Goal: Download file/media

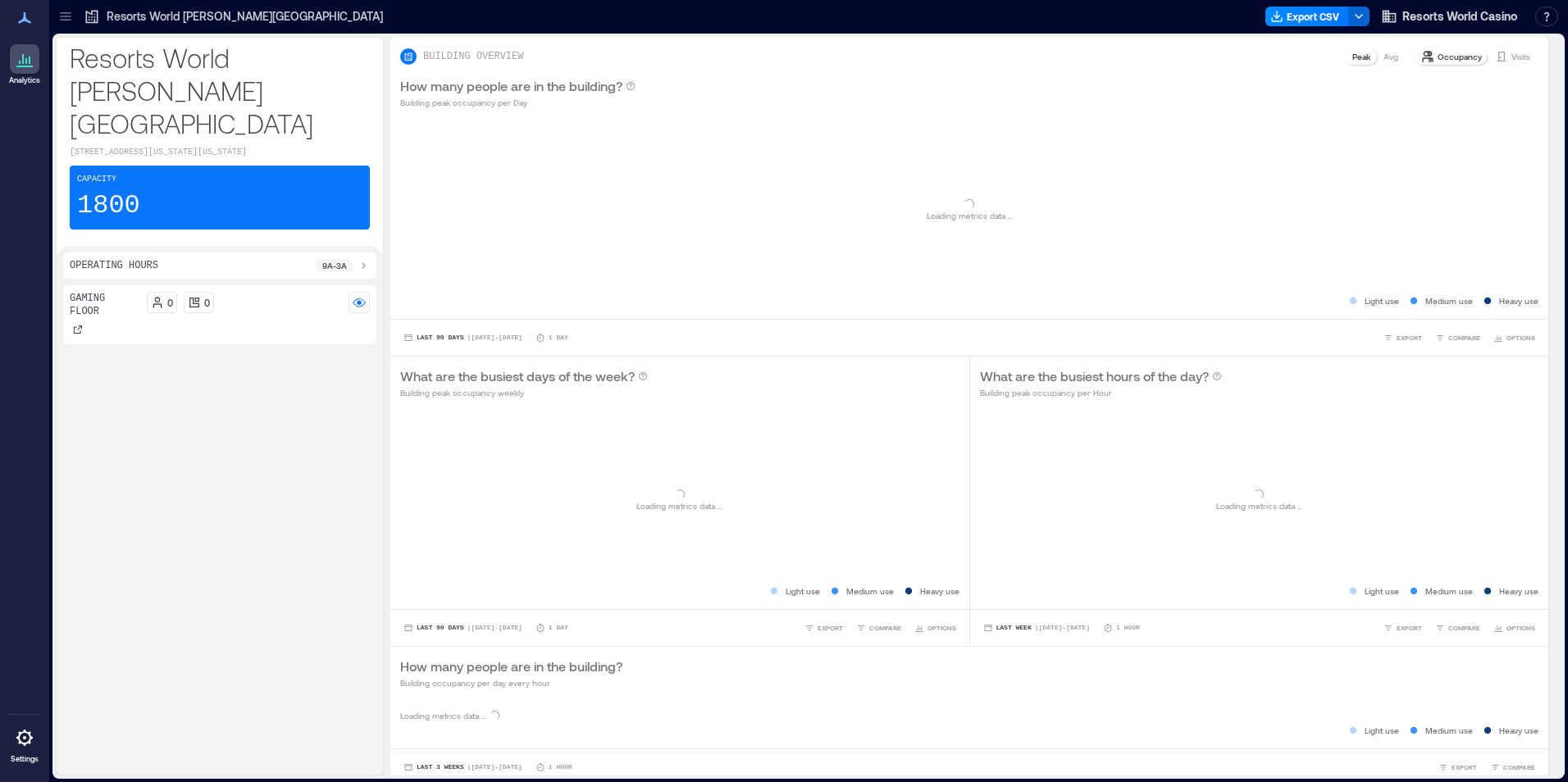
click at [1306, 4] on div "Export CSV Resorts World Casino Resources API Documentation Help Center Contact…" at bounding box center [1414, 17] width 299 height 27
click at [1305, 12] on button "Export CSV" at bounding box center [1307, 16] width 83 height 20
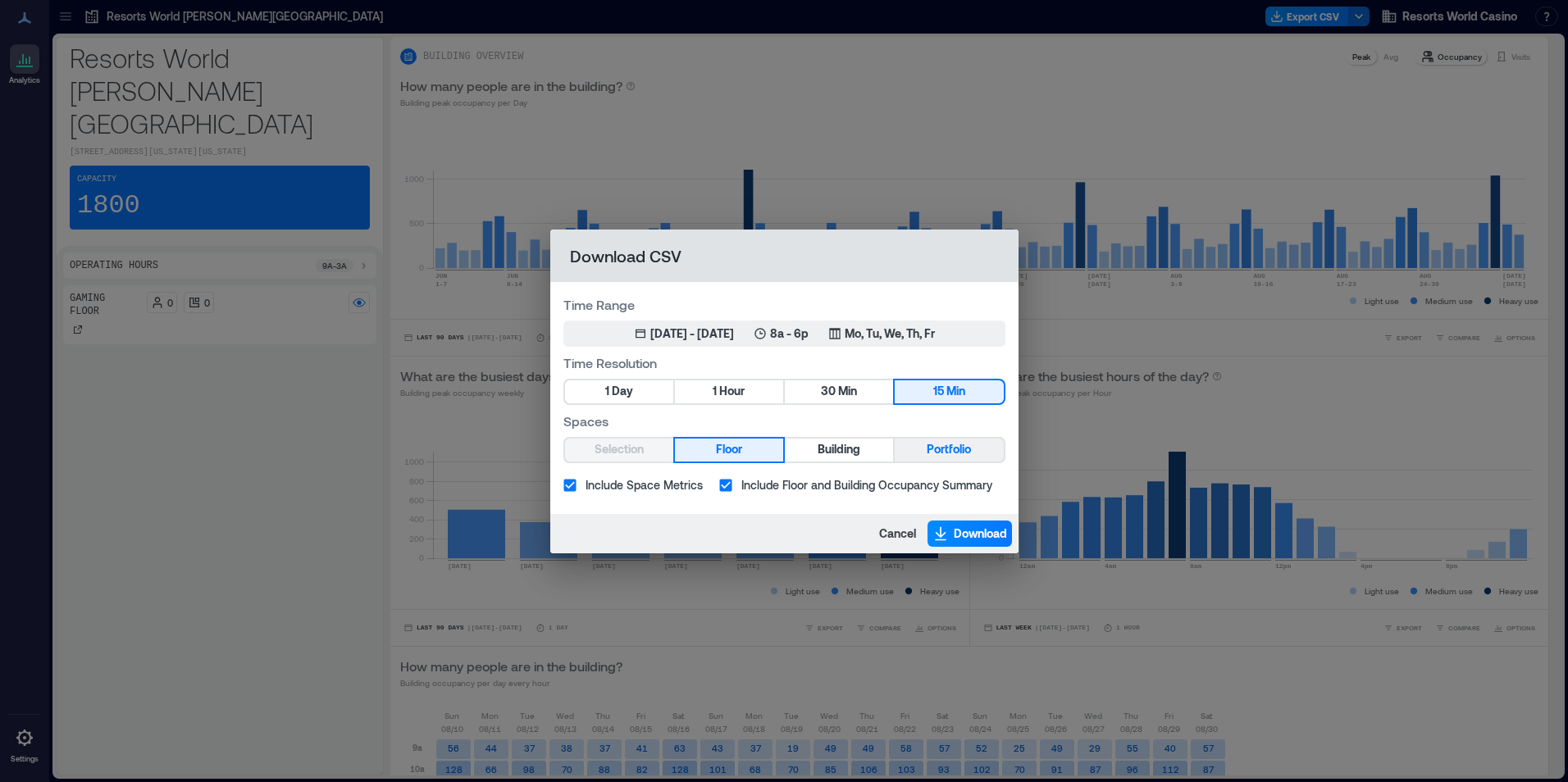
click at [928, 449] on span "Portfolio" at bounding box center [949, 449] width 44 height 20
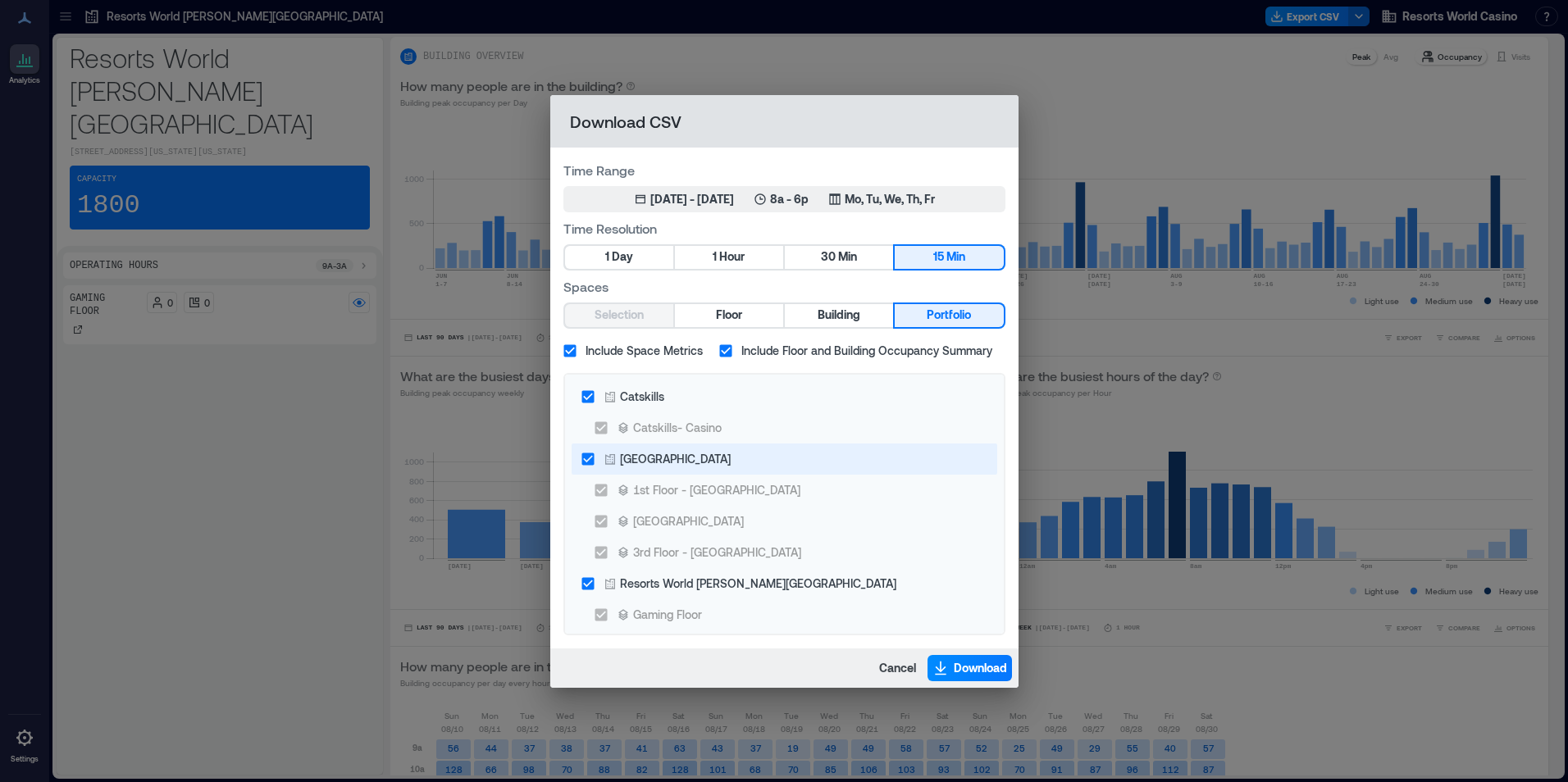
click at [670, 453] on div "[GEOGRAPHIC_DATA]" at bounding box center [675, 458] width 111 height 17
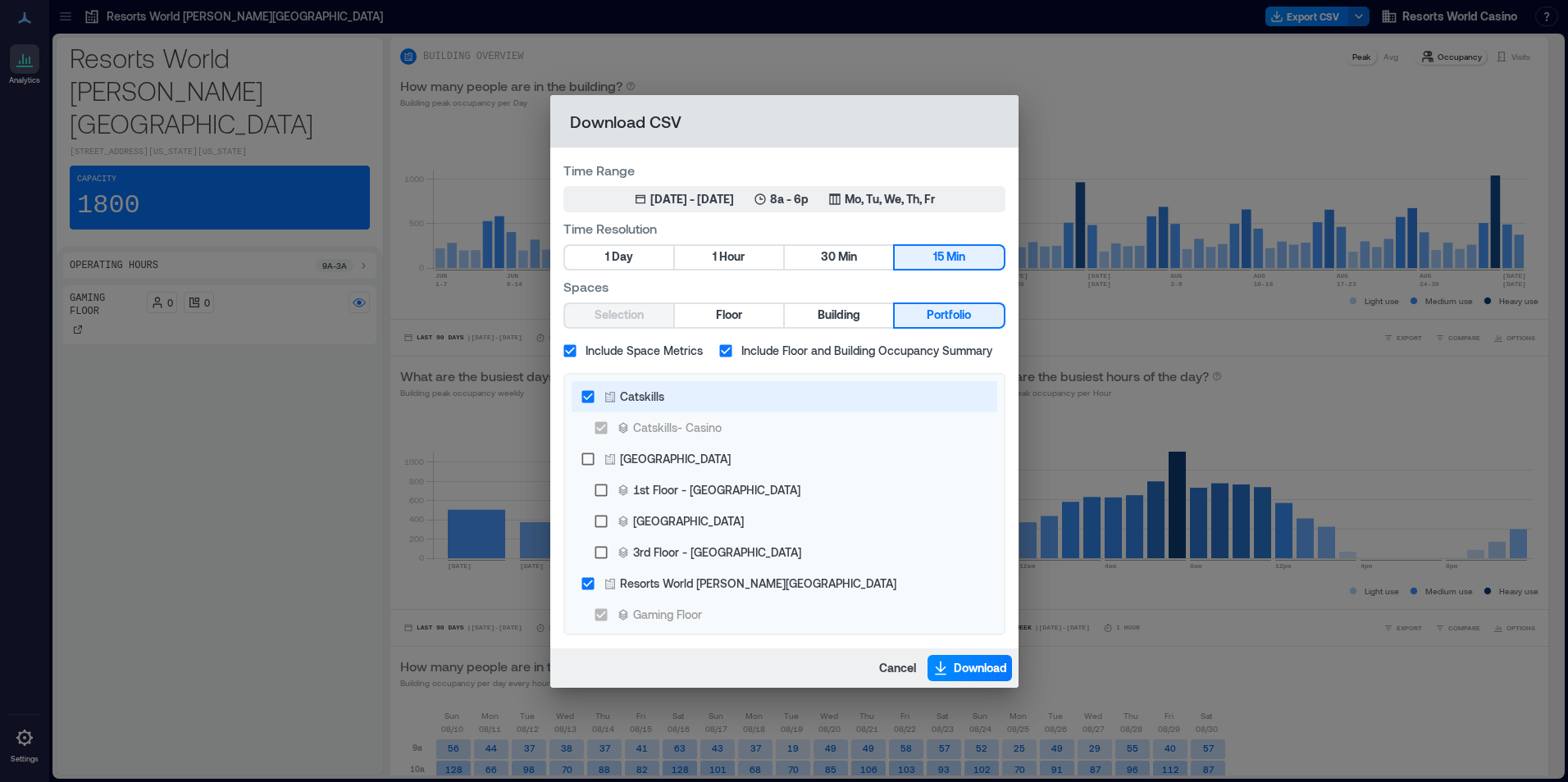
click at [658, 381] on label "Catskills" at bounding box center [773, 396] width 402 height 31
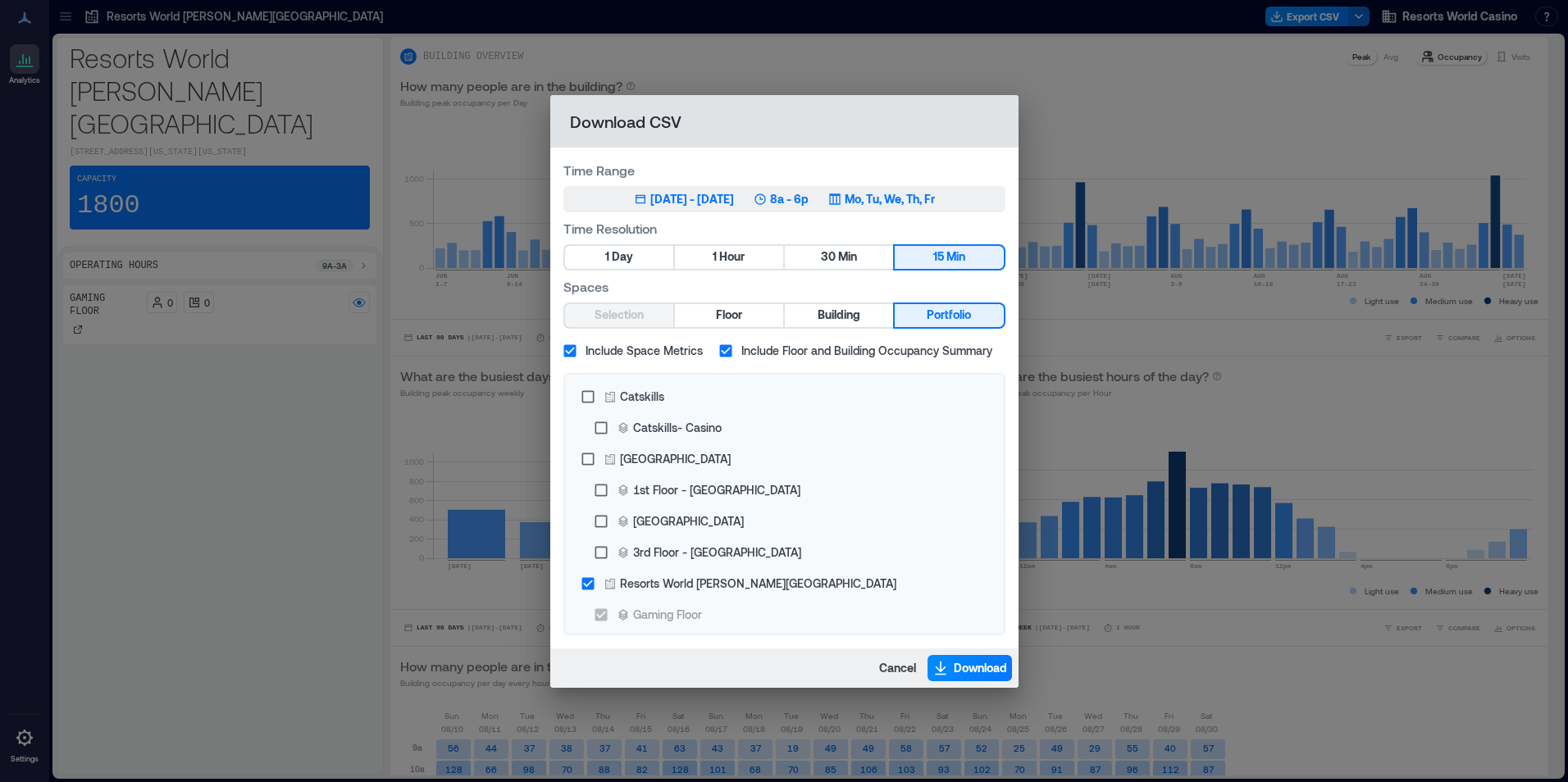
click at [870, 198] on p "Mo, Tu, We, Th, Fr" at bounding box center [890, 199] width 91 height 16
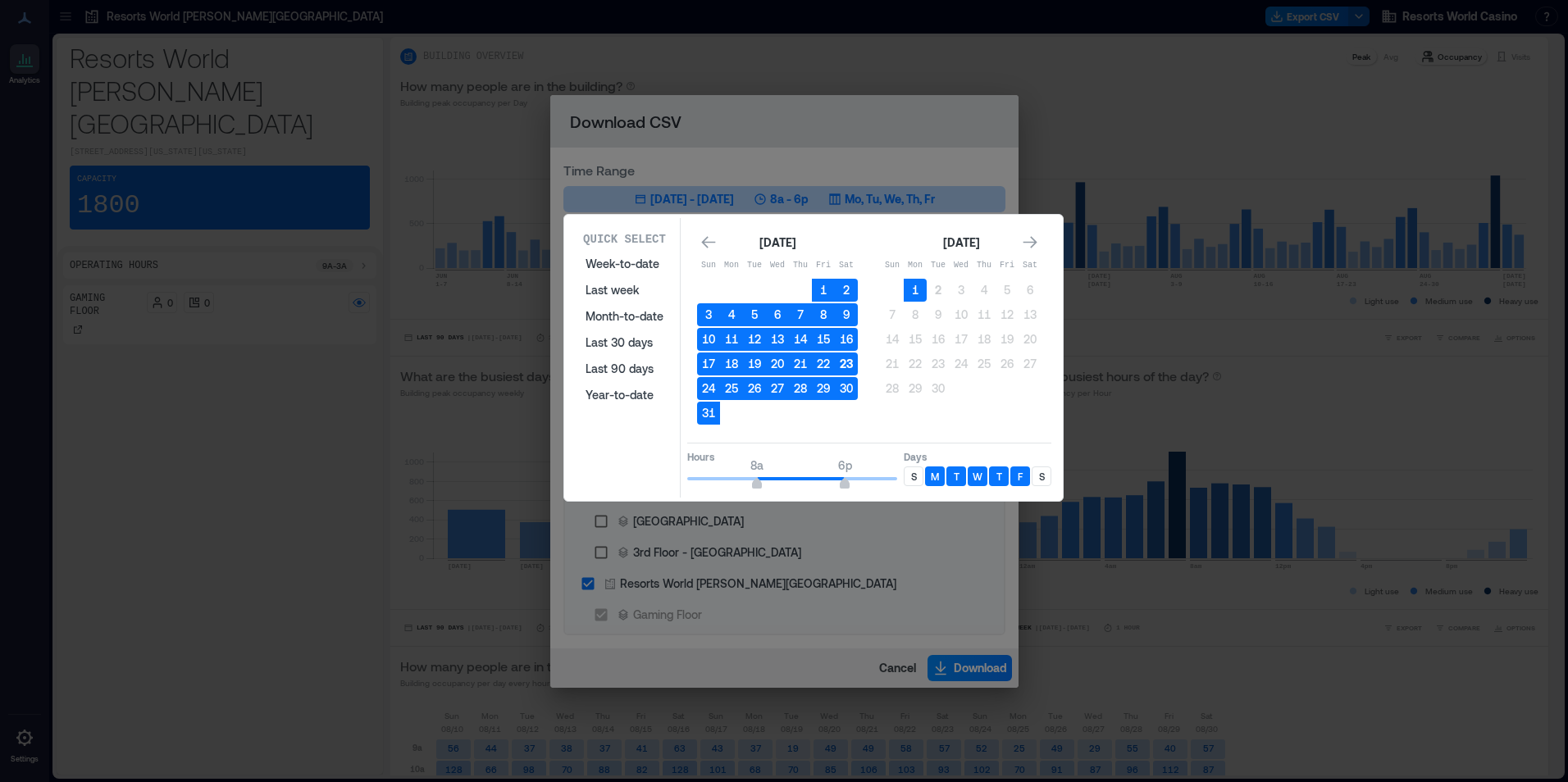
drag, startPoint x: 921, startPoint y: 288, endPoint x: 852, endPoint y: 370, distance: 107.2
click at [921, 288] on button "1" at bounding box center [915, 290] width 23 height 23
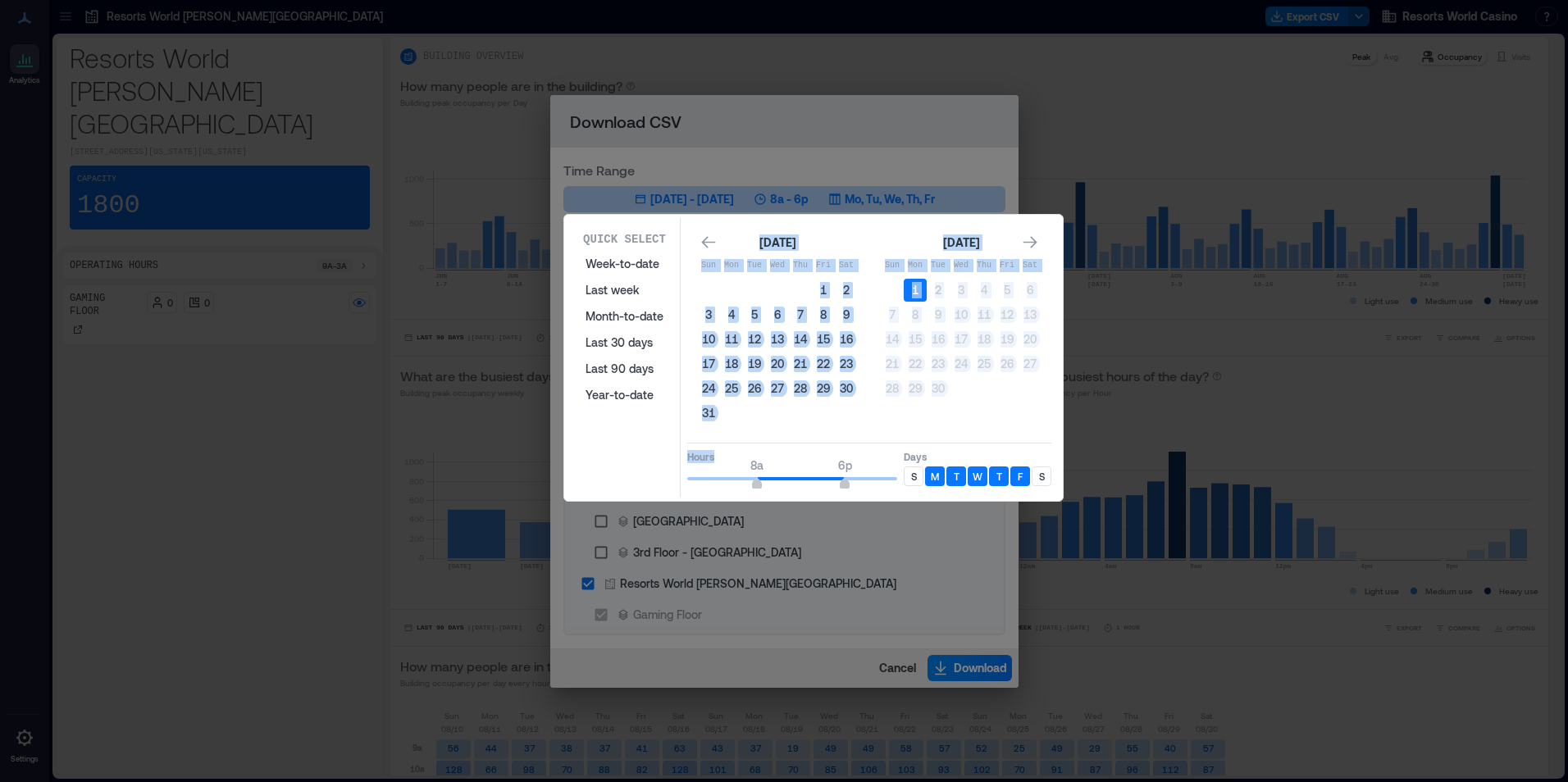
drag, startPoint x: 744, startPoint y: 464, endPoint x: 712, endPoint y: 471, distance: 32.8
click at [669, 471] on div "Quick Select Week-to-date Last week Month-to-date Last 30 days Last 90 days Yea…" at bounding box center [813, 358] width 488 height 280
type input "*"
drag, startPoint x: 712, startPoint y: 471, endPoint x: 652, endPoint y: 478, distance: 60.4
click at [652, 478] on div "Quick Select Week-to-date Last week Month-to-date Last 30 days Last 90 days Yea…" at bounding box center [813, 358] width 488 height 280
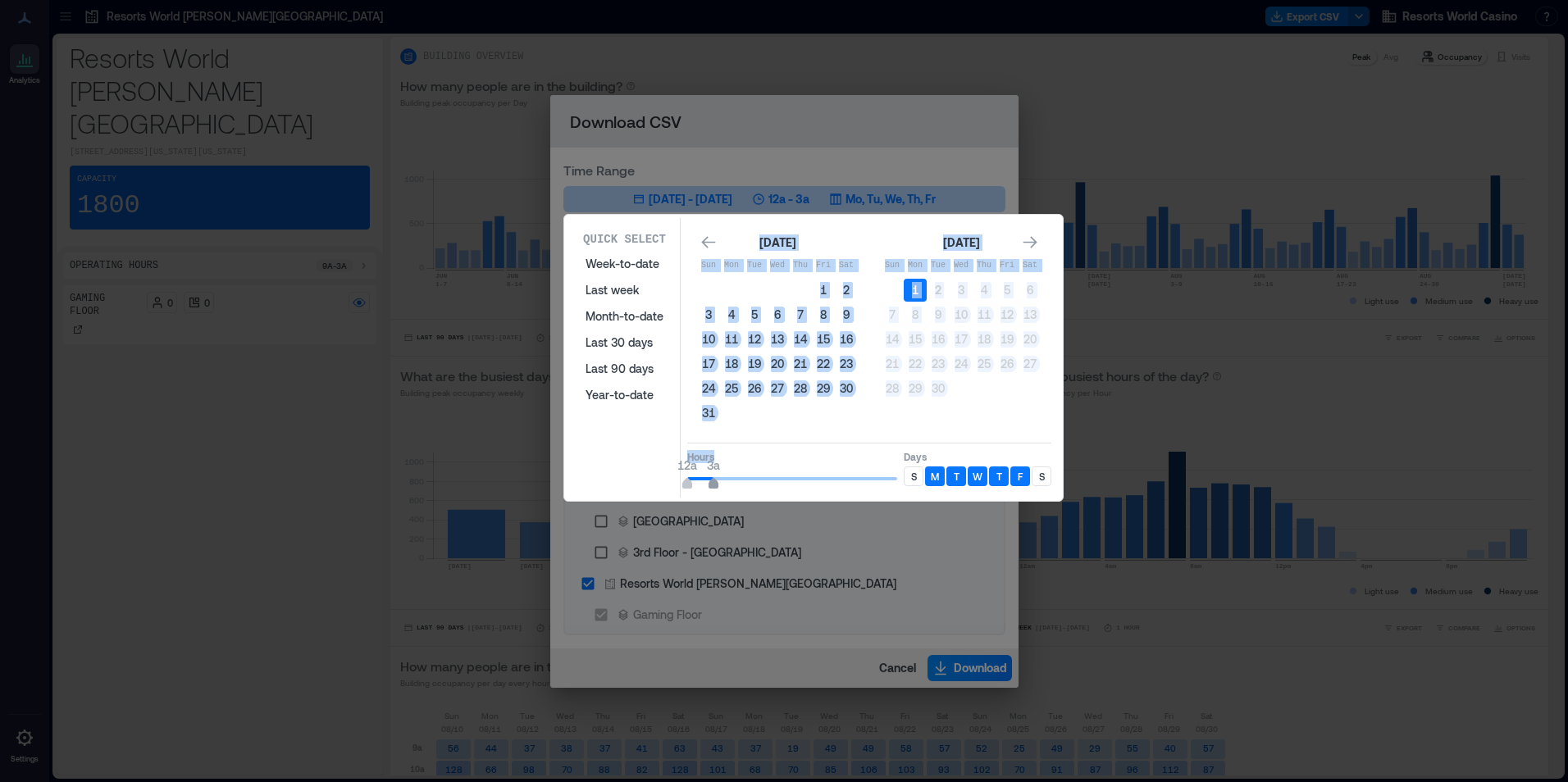
type input "*"
drag, startPoint x: 778, startPoint y: 478, endPoint x: 724, endPoint y: 478, distance: 54.0
click at [724, 478] on span "12a 4a" at bounding box center [792, 478] width 210 height 25
click at [799, 434] on div "[DATE] Sun Mon Tue Wed Thu Fri Sat 1 2 3 4 5 6 7 8 9 10 11 12 13 14 15 16 17 18…" at bounding box center [869, 329] width 364 height 213
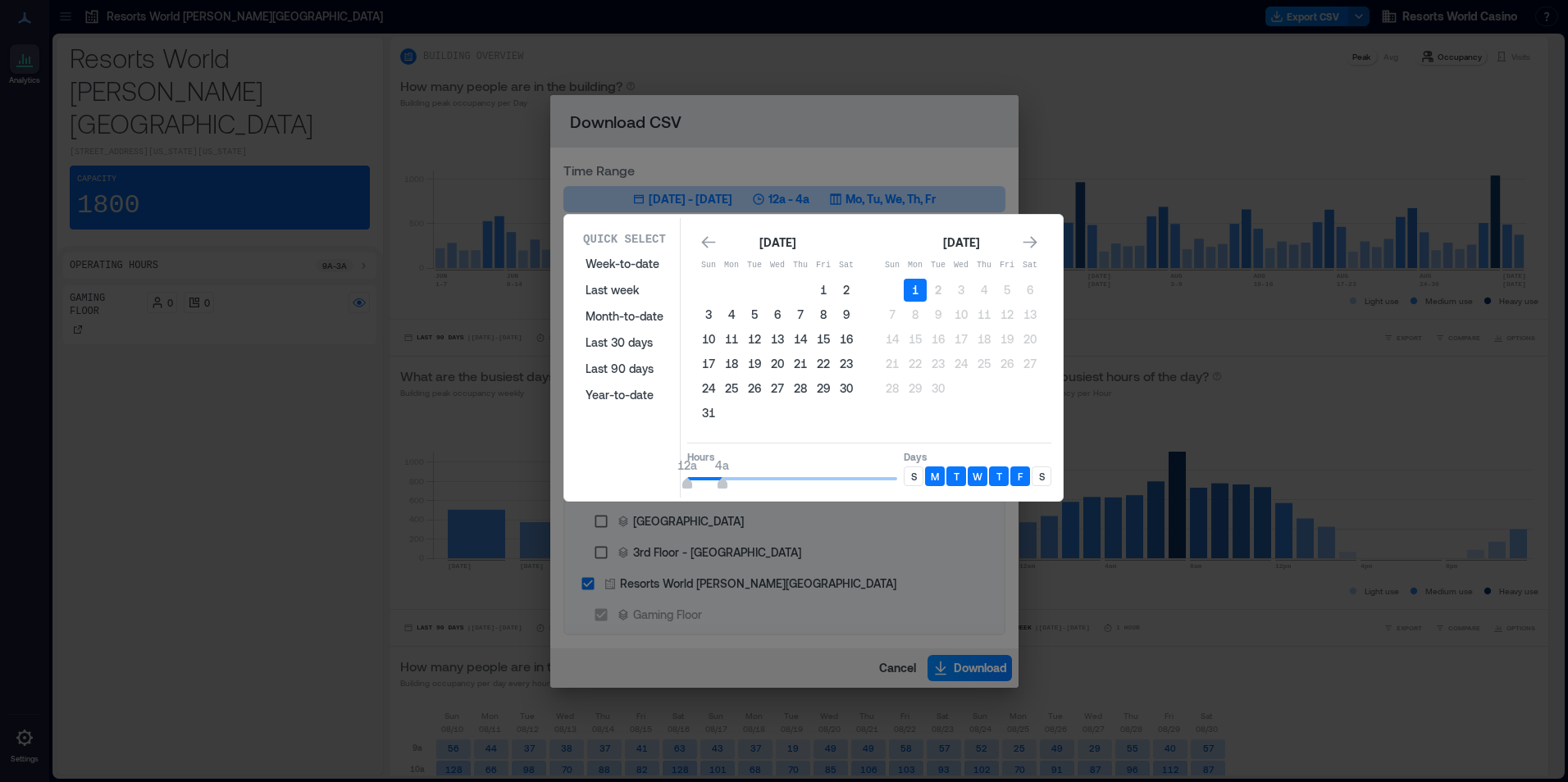
click at [916, 473] on p "S" at bounding box center [914, 476] width 5 height 13
click at [1043, 473] on p "S" at bounding box center [1041, 476] width 5 height 13
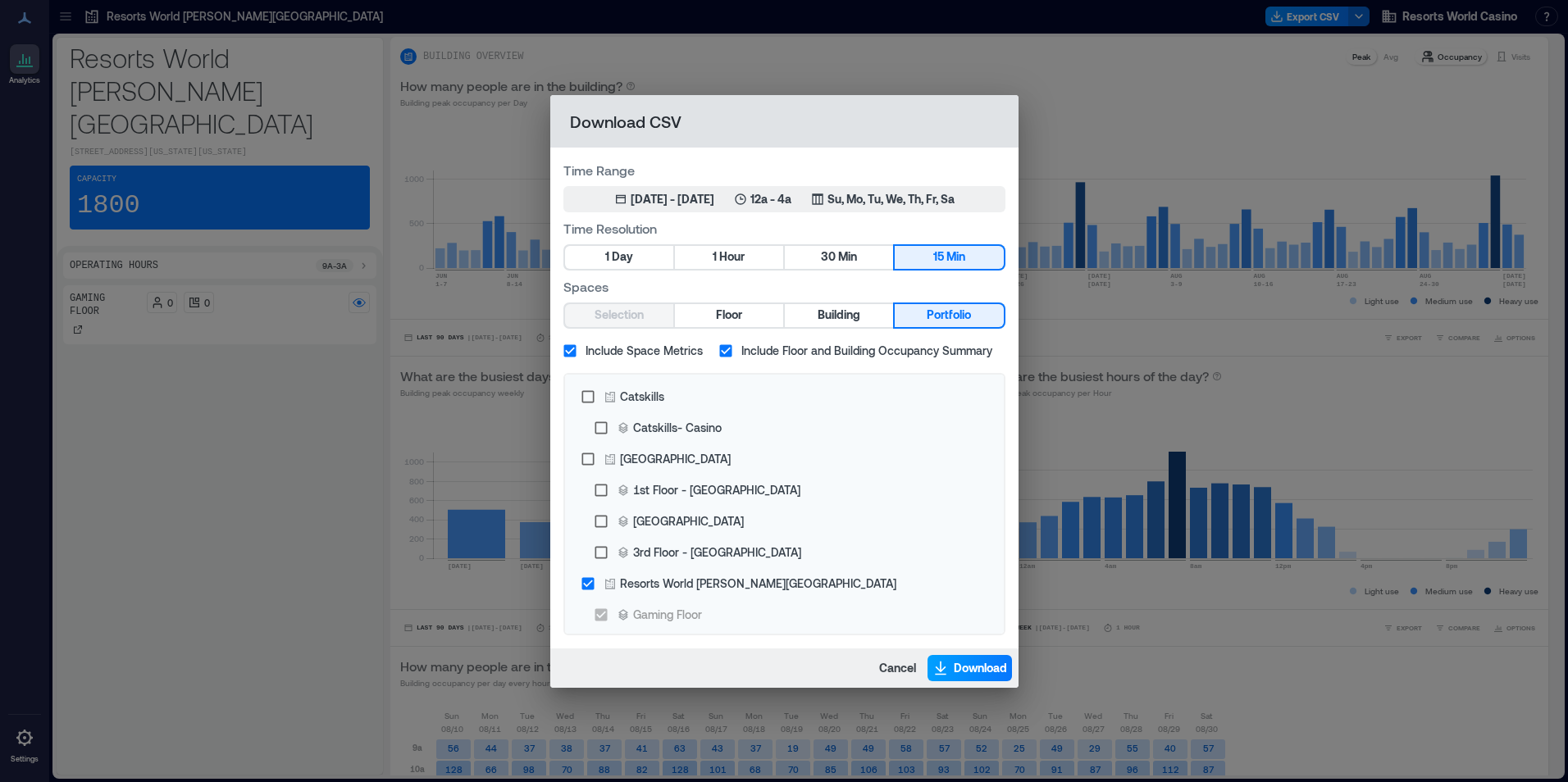
click at [989, 670] on span "Download" at bounding box center [980, 667] width 53 height 16
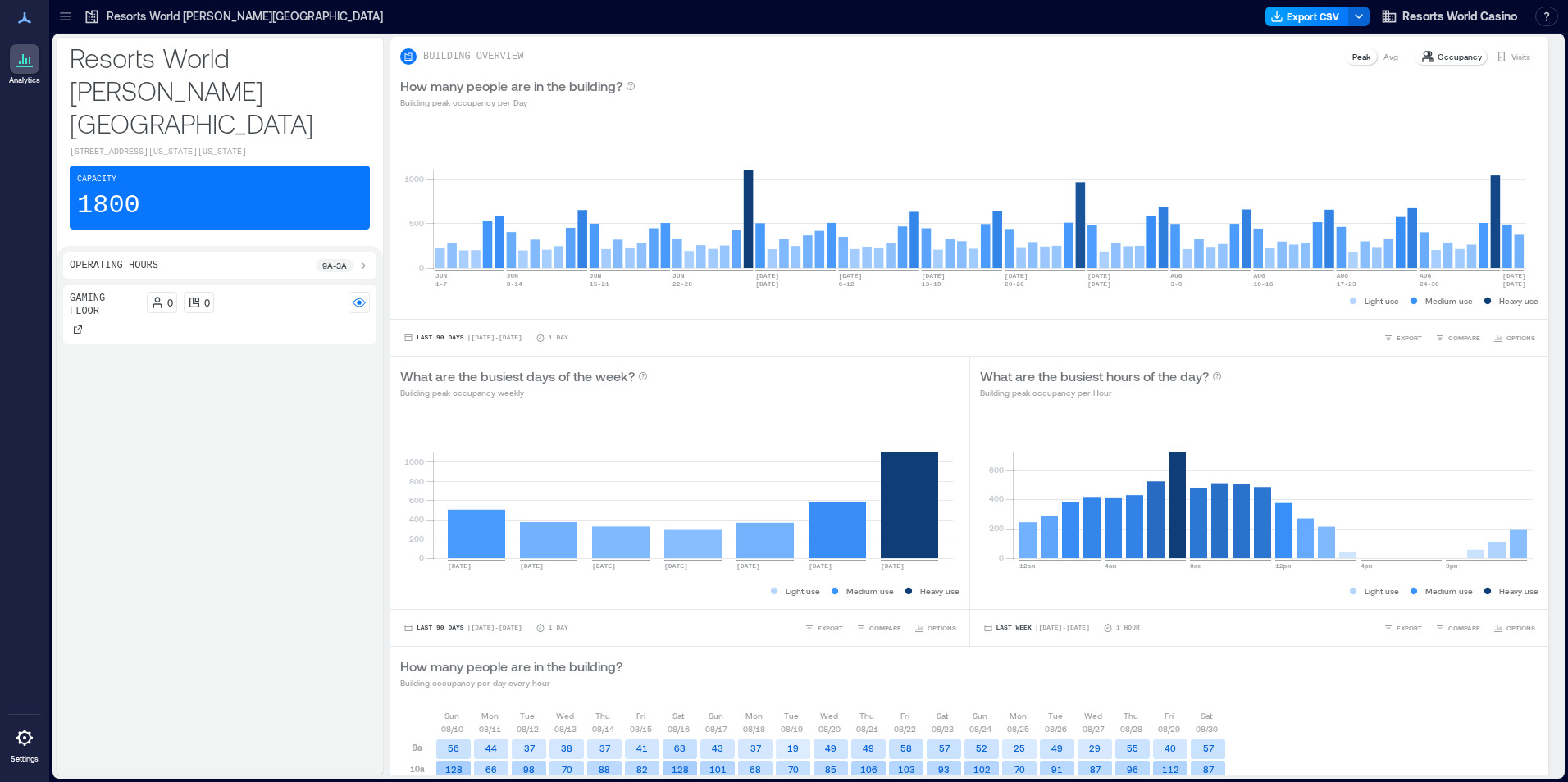
click at [1290, 21] on button "Export CSV" at bounding box center [1307, 16] width 83 height 20
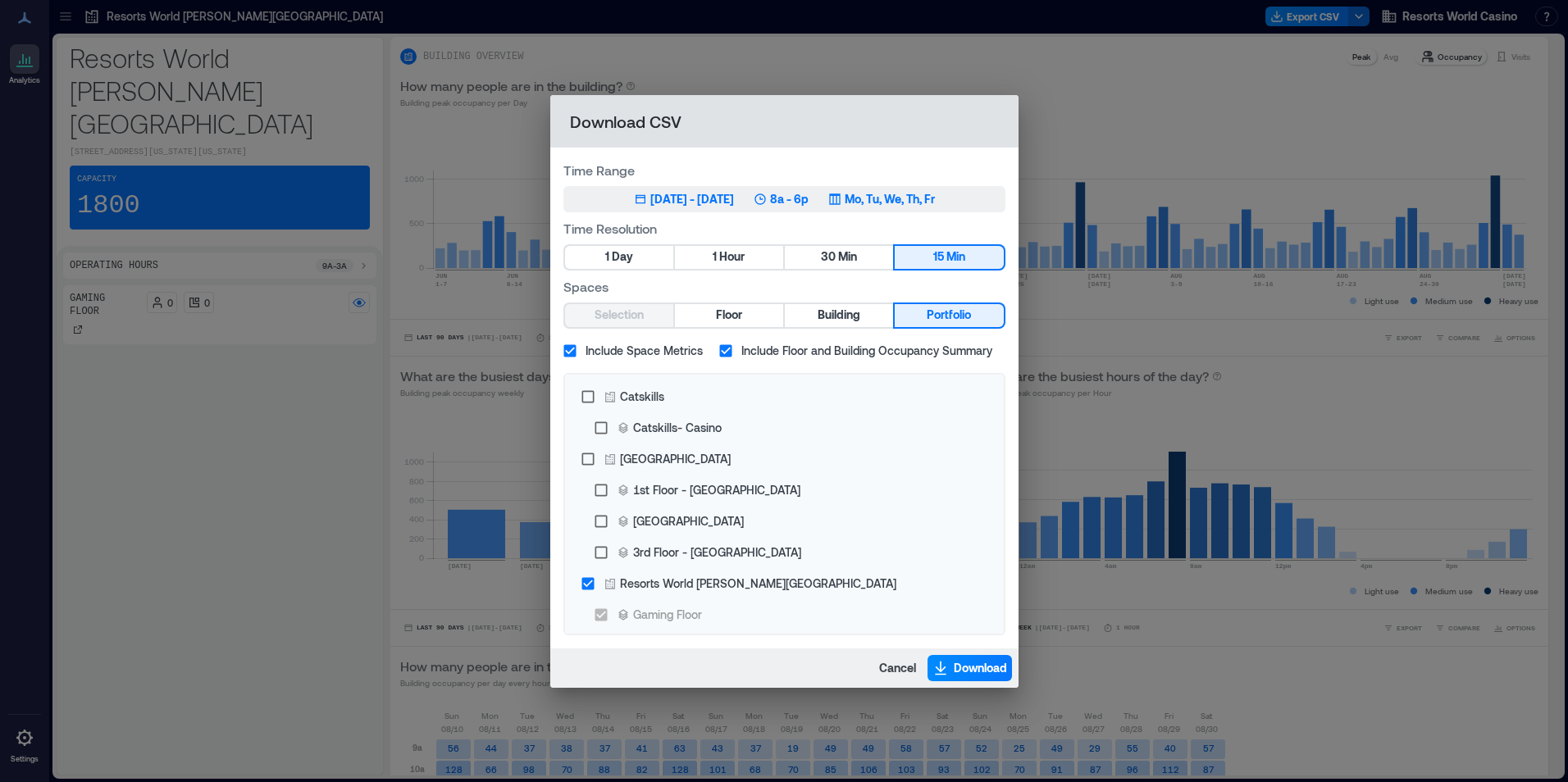
click at [867, 197] on p "Mo, Tu, We, Th, Fr" at bounding box center [890, 199] width 91 height 16
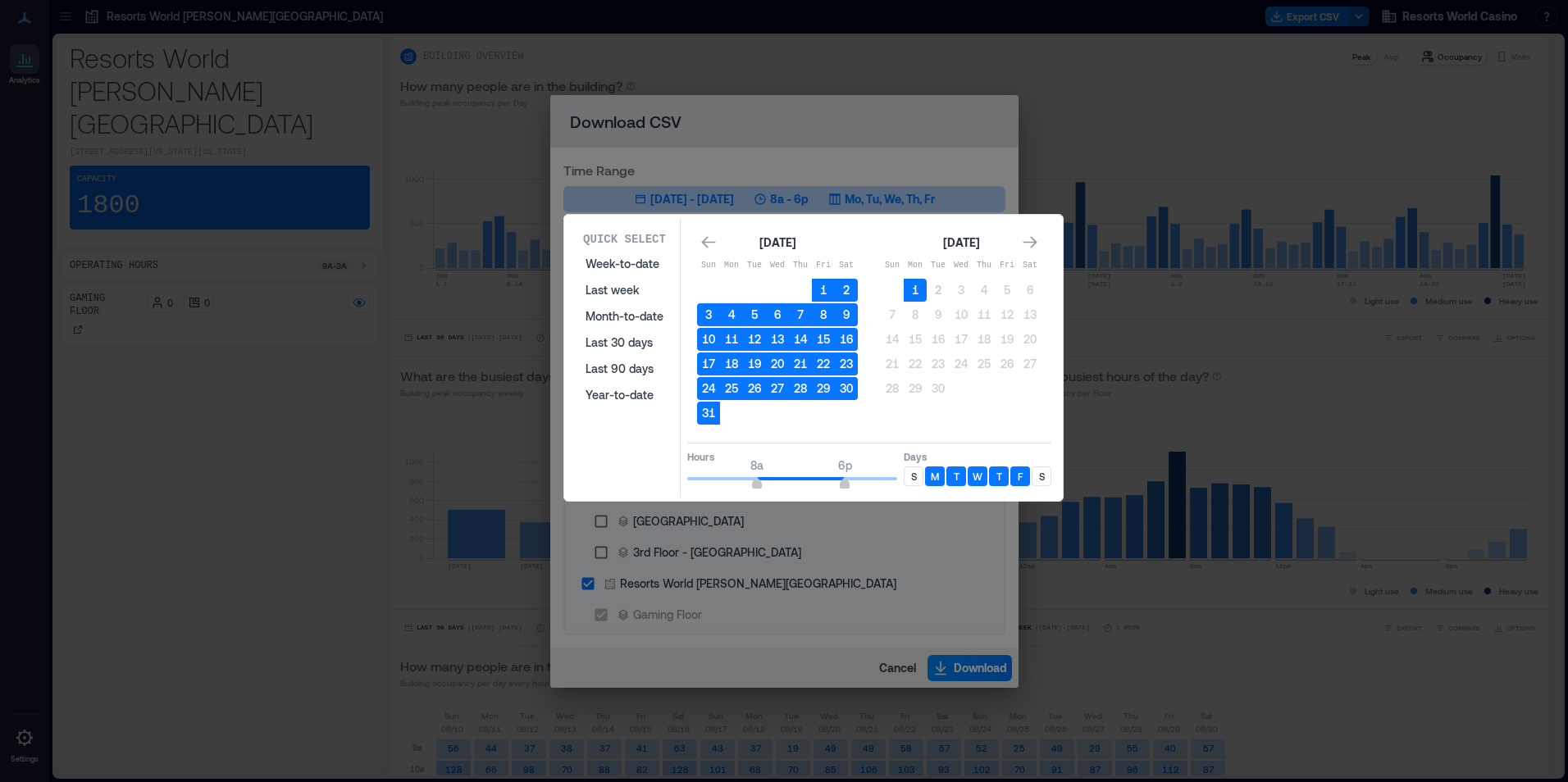
click at [915, 287] on button "1" at bounding box center [915, 290] width 23 height 23
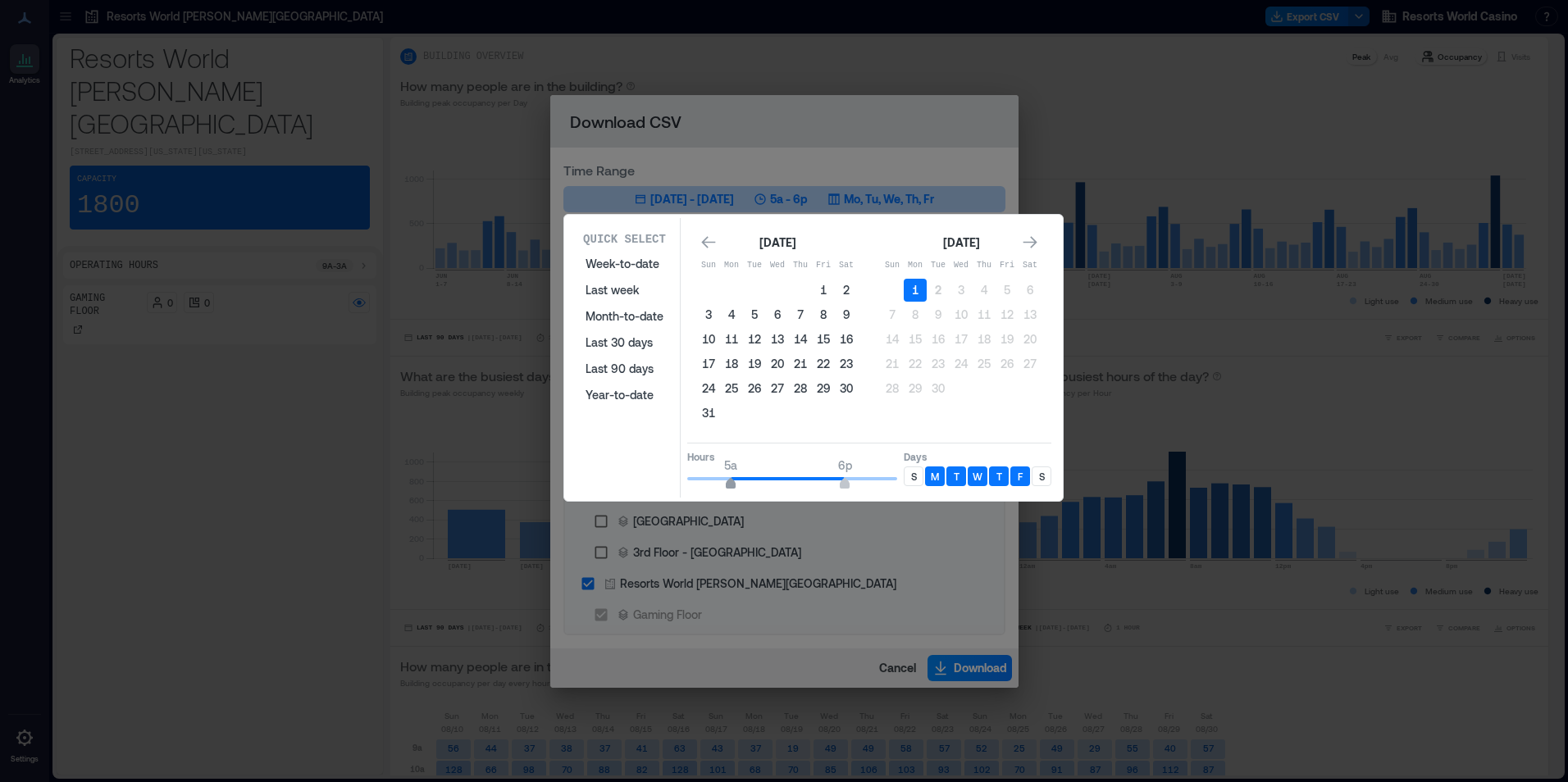
type input "*"
drag, startPoint x: 753, startPoint y: 479, endPoint x: 724, endPoint y: 481, distance: 29.1
click at [724, 481] on span "4a 6p" at bounding box center [792, 478] width 210 height 25
type input "**"
drag, startPoint x: 846, startPoint y: 477, endPoint x: 930, endPoint y: 479, distance: 84.0
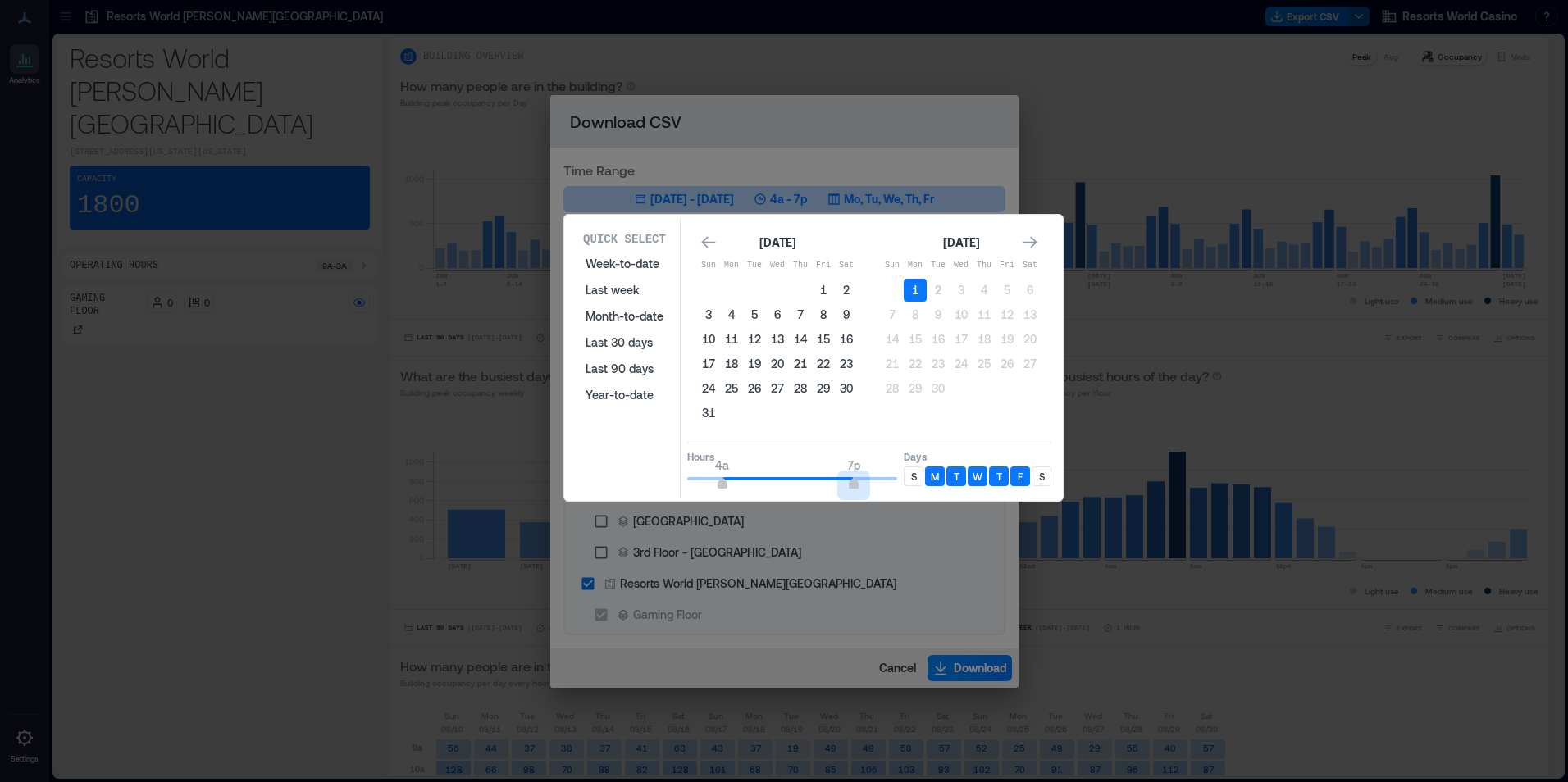
click at [930, 479] on div "Hours 4a 7p Days S M T W T F S" at bounding box center [869, 467] width 364 height 48
click at [918, 475] on div "S" at bounding box center [914, 476] width 20 height 20
click at [1037, 478] on div "S" at bounding box center [1041, 476] width 20 height 20
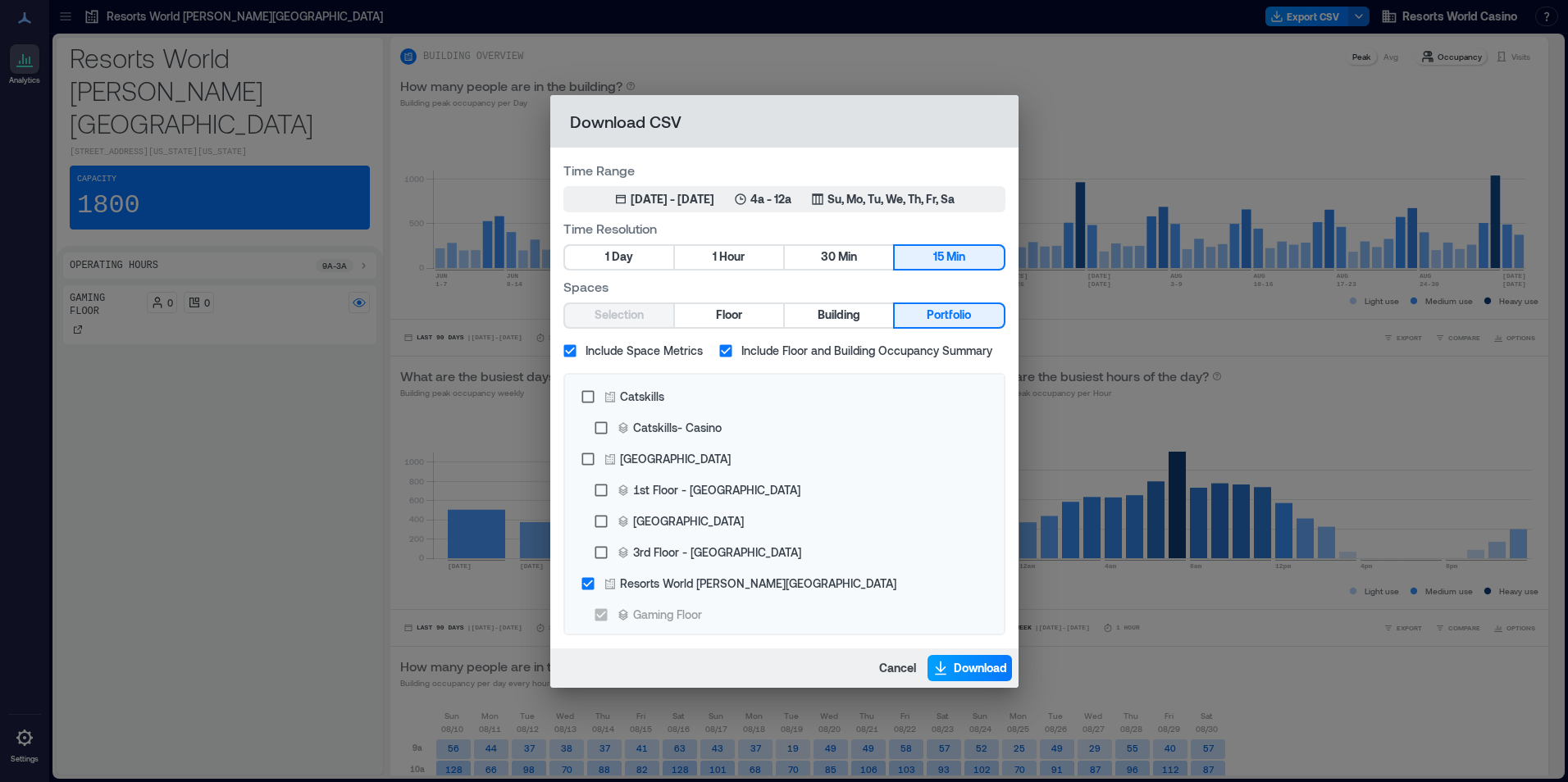
click at [963, 660] on span "Download" at bounding box center [980, 667] width 53 height 16
